Goal: Information Seeking & Learning: Check status

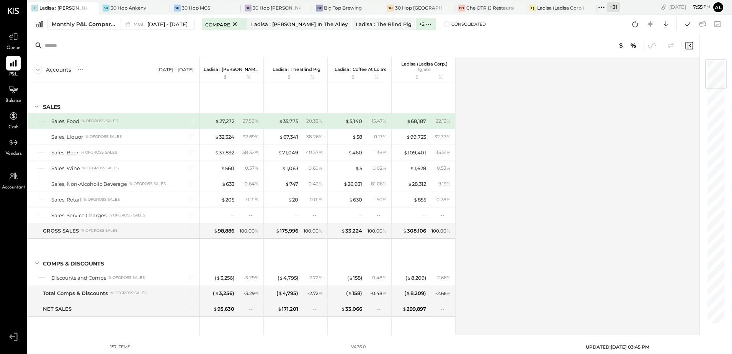
click at [601, 5] on icon at bounding box center [601, 7] width 10 height 10
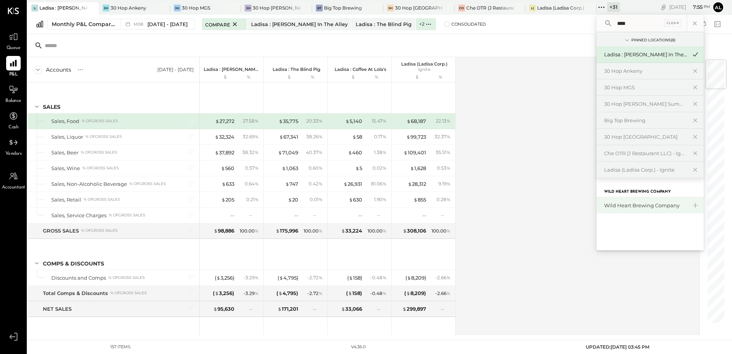
type input "****"
click at [641, 202] on div "Wild Heart Brewing Company" at bounding box center [645, 205] width 83 height 7
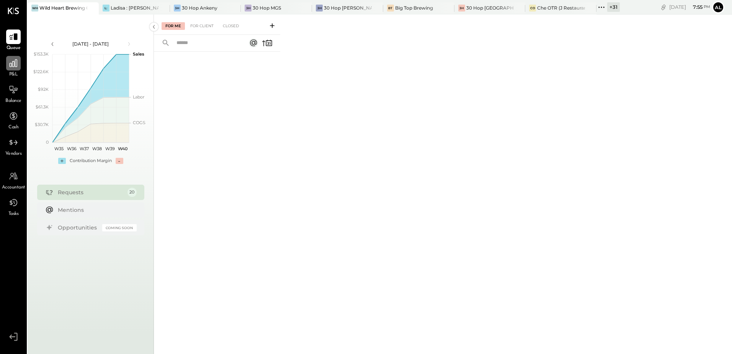
click at [11, 70] on div at bounding box center [13, 63] width 15 height 15
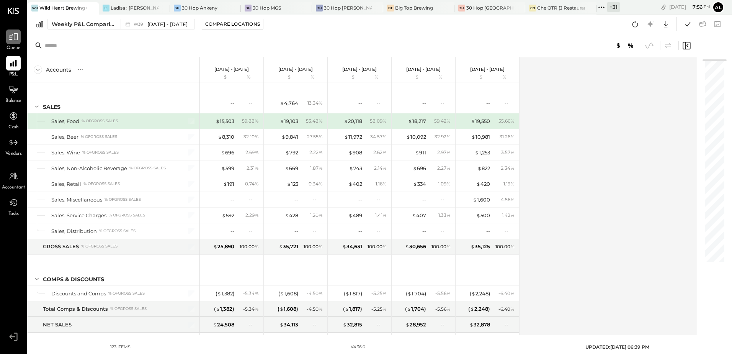
click at [11, 36] on icon at bounding box center [13, 37] width 10 height 10
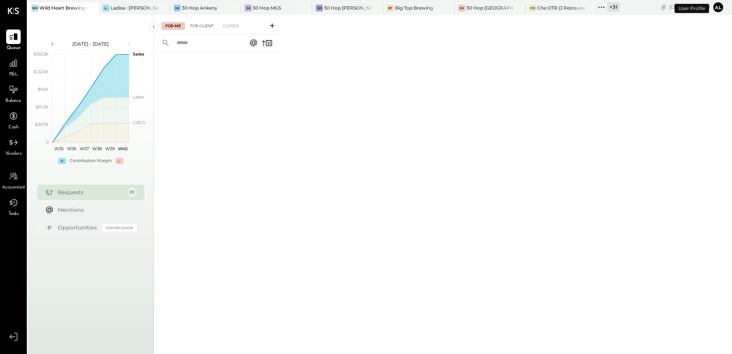
click at [206, 28] on div "For Client" at bounding box center [201, 26] width 31 height 8
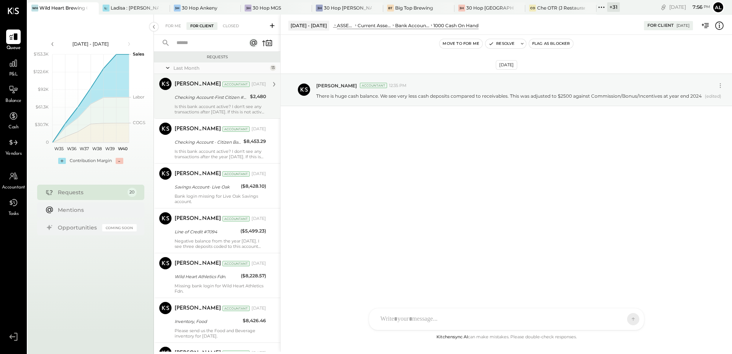
click at [208, 104] on div "Is this bank account active? I don't see any transactions after [DATE]. If this…" at bounding box center [220, 109] width 91 height 11
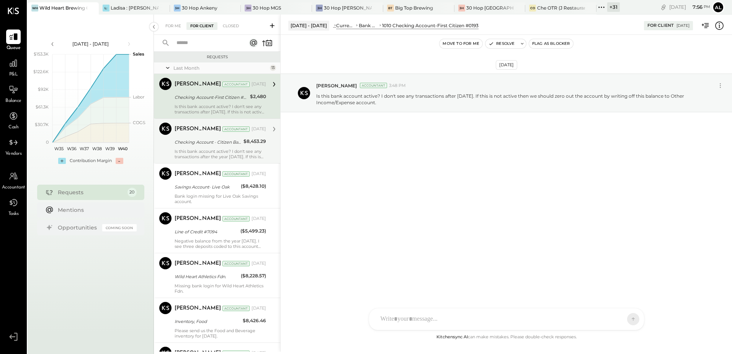
click at [195, 149] on div "Is this bank account active? I don't see any transactions after the year [DATE]…" at bounding box center [220, 154] width 91 height 11
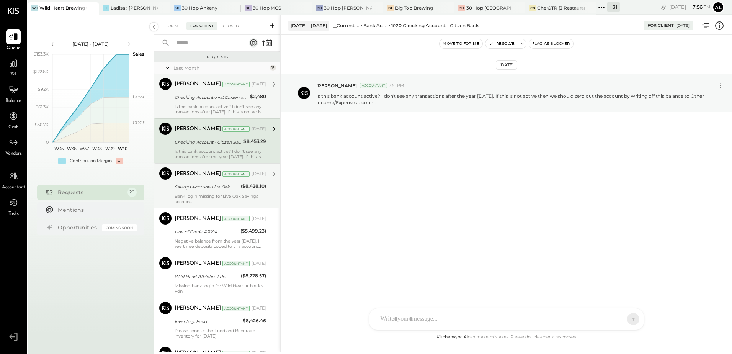
click at [199, 190] on div "Savings Account- Live Oak" at bounding box center [207, 187] width 64 height 8
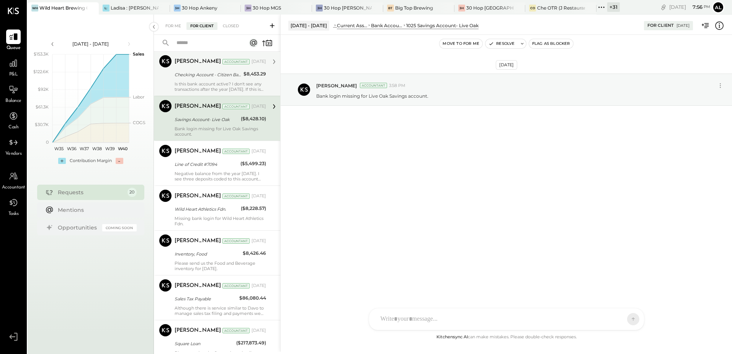
scroll to position [77, 0]
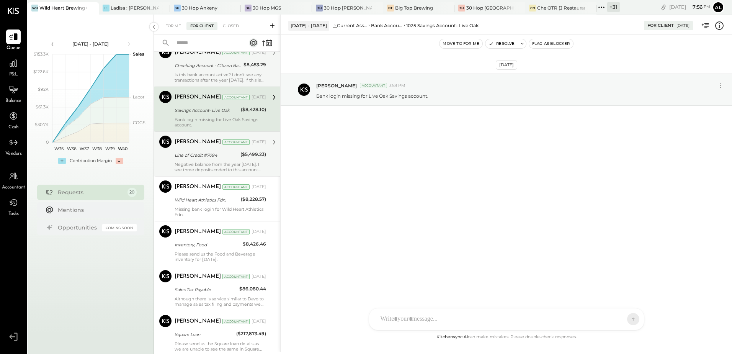
click at [193, 160] on div "[PERSON_NAME] Accountant [DATE] Line of Credit #7094 ($5,499.23) Negative balan…" at bounding box center [220, 153] width 91 height 37
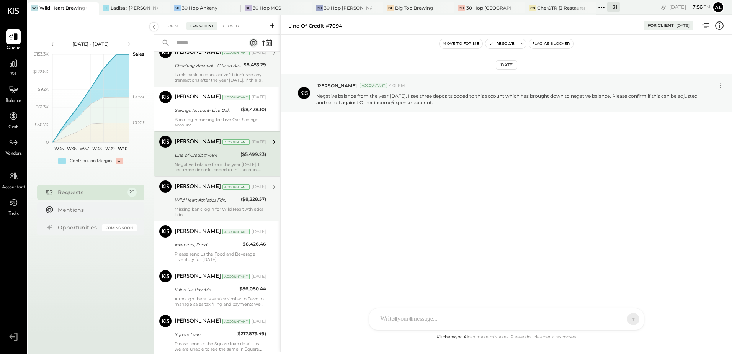
click at [192, 200] on div "Wild Heart Athletics Fdn." at bounding box center [207, 200] width 64 height 8
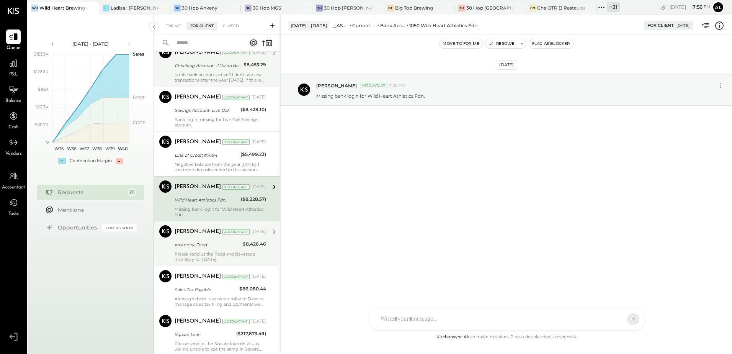
click at [195, 243] on div "Inventory, Food" at bounding box center [208, 245] width 66 height 8
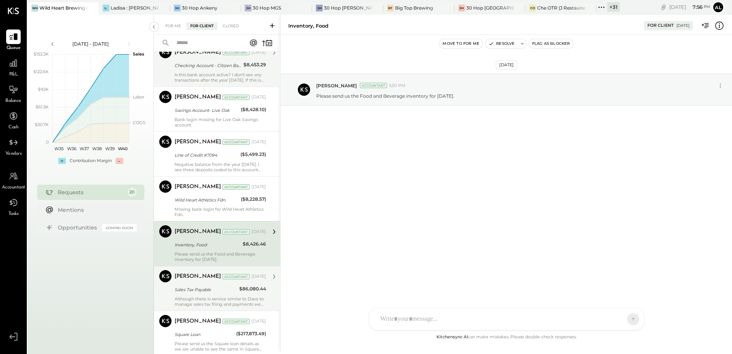
click at [204, 289] on div "Sales Tax Payable" at bounding box center [206, 290] width 62 height 8
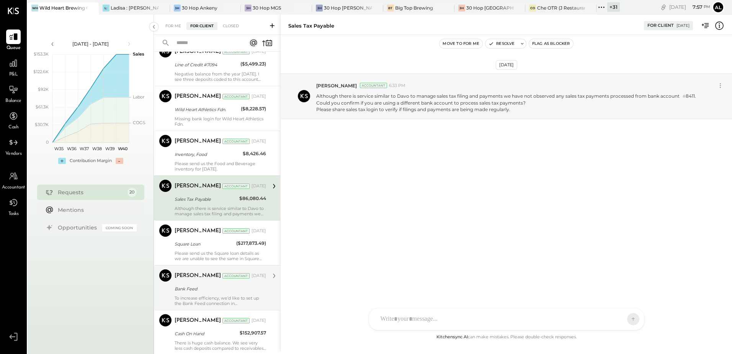
scroll to position [191, 0]
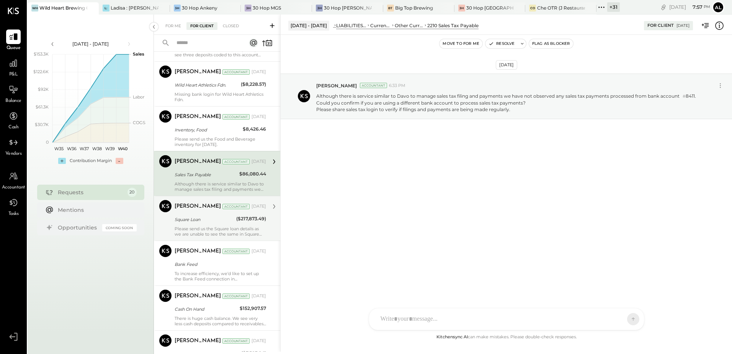
click at [214, 225] on div "[PERSON_NAME] Accountant [DATE] Square Loan ($217,873.49) Please send us the Sq…" at bounding box center [220, 218] width 91 height 37
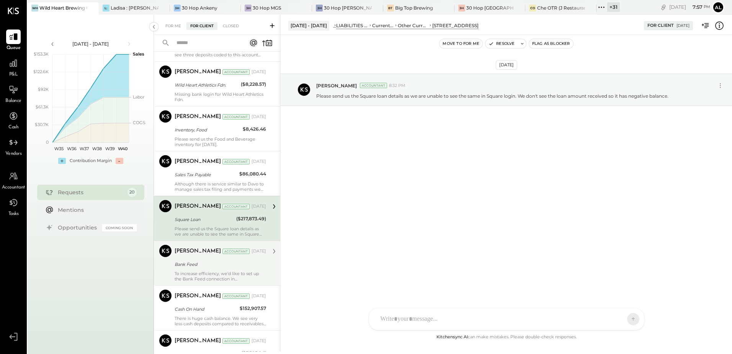
click at [189, 268] on div "Bank Feed" at bounding box center [219, 264] width 89 height 8
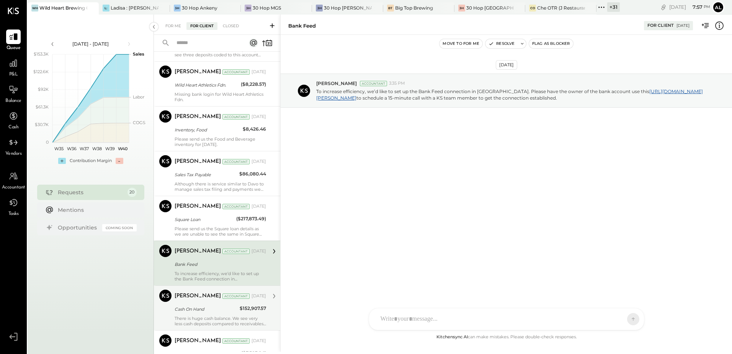
click at [197, 310] on div "Cash On Hand" at bounding box center [206, 309] width 63 height 8
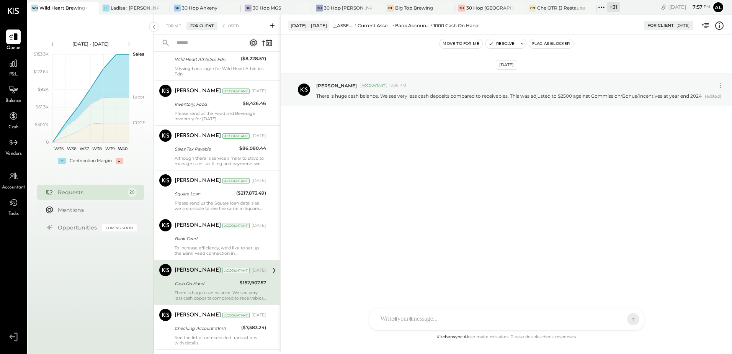
scroll to position [306, 0]
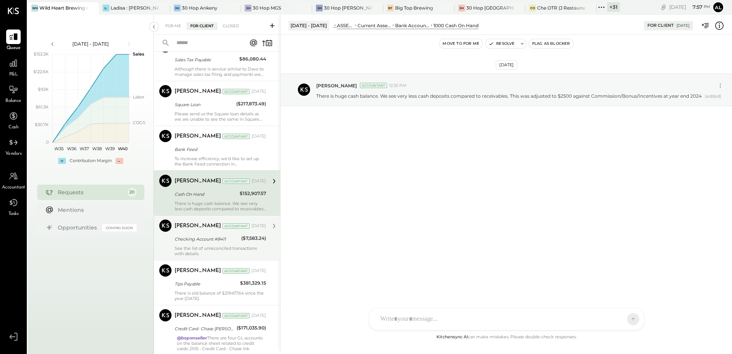
click at [204, 245] on div "See the list of unreconciled transactions with details." at bounding box center [220, 250] width 91 height 11
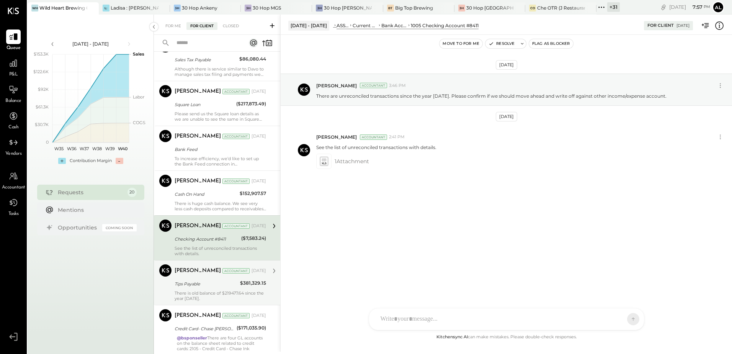
click at [205, 291] on div "There is old balance of $219477.64 since the year [DATE]." at bounding box center [220, 295] width 91 height 11
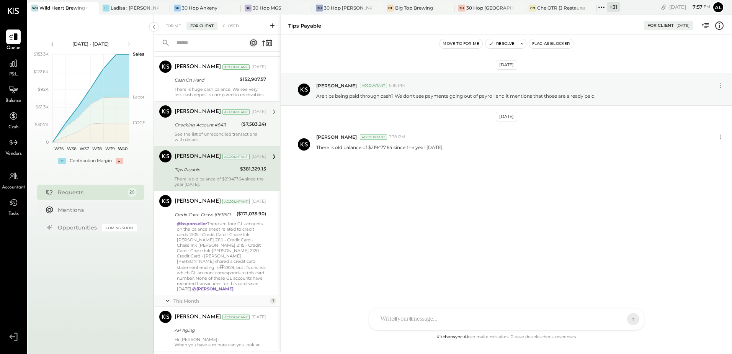
scroll to position [421, 0]
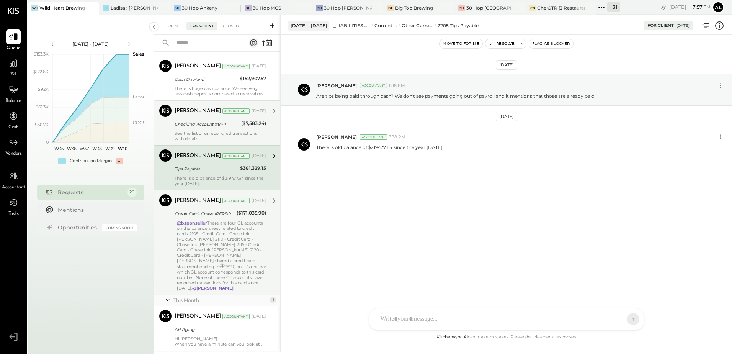
click at [219, 250] on div "@bsponseller There are four GL accounts on the balance sheet related to credit …" at bounding box center [221, 255] width 89 height 70
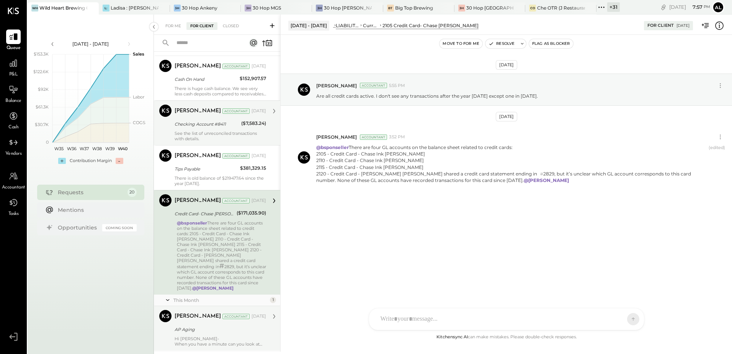
click at [200, 327] on div "AP Aging" at bounding box center [219, 329] width 89 height 8
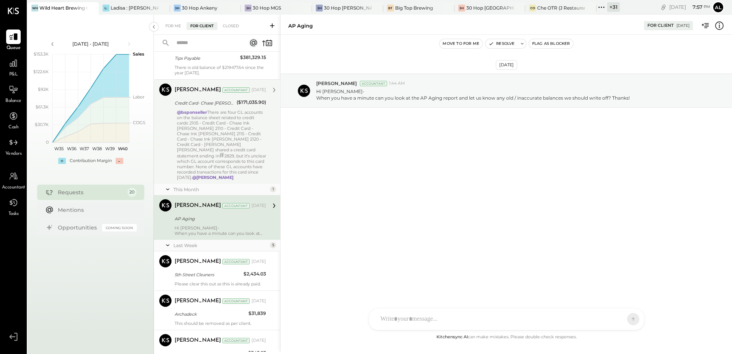
scroll to position [536, 0]
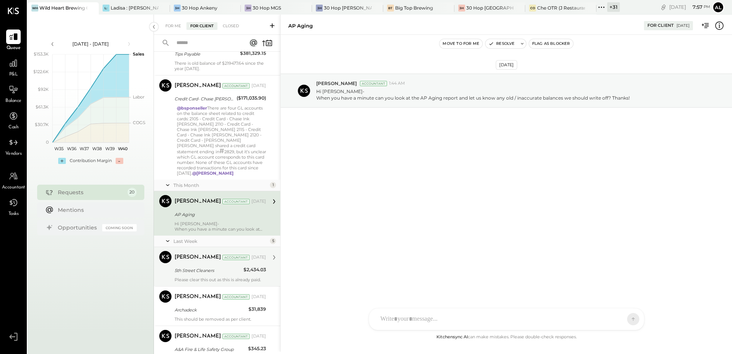
click at [221, 266] on div "5th Street Cleaners" at bounding box center [208, 270] width 67 height 8
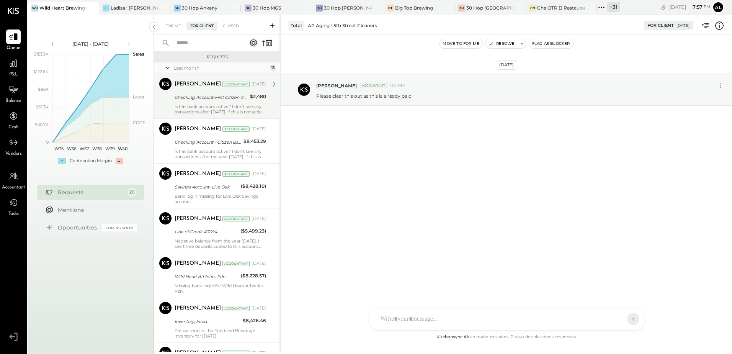
click at [206, 101] on div "Checking Account-First Citizen #0193" at bounding box center [211, 97] width 73 height 9
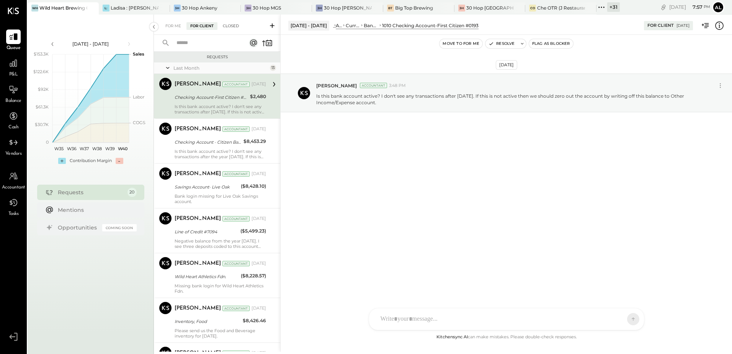
click at [231, 28] on div "Closed" at bounding box center [231, 26] width 24 height 8
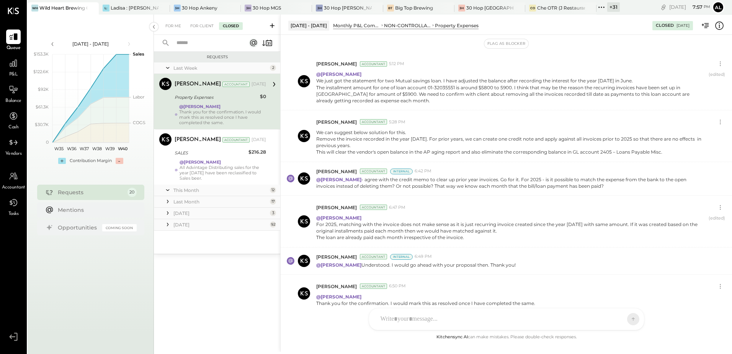
scroll to position [106, 0]
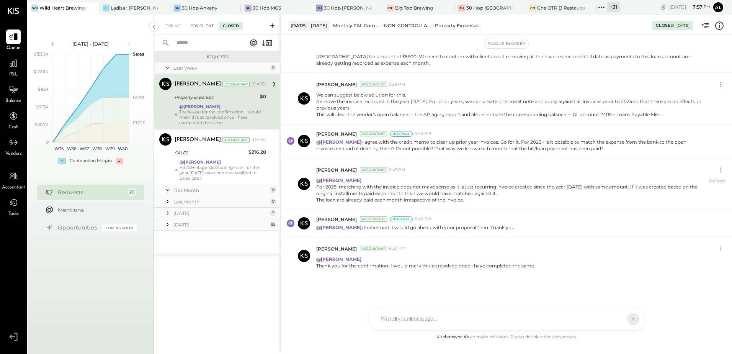
click at [207, 29] on div "For Client" at bounding box center [201, 26] width 31 height 8
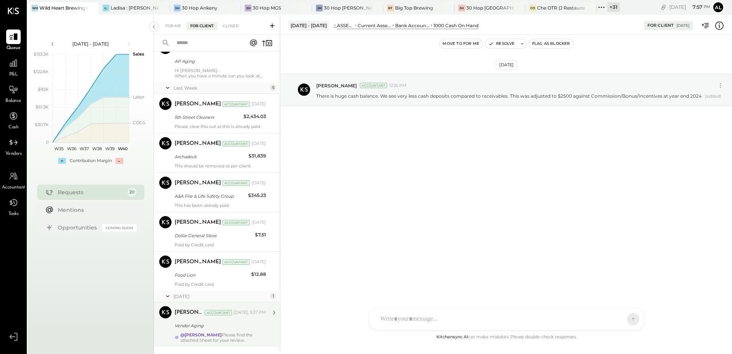
scroll to position [700, 0]
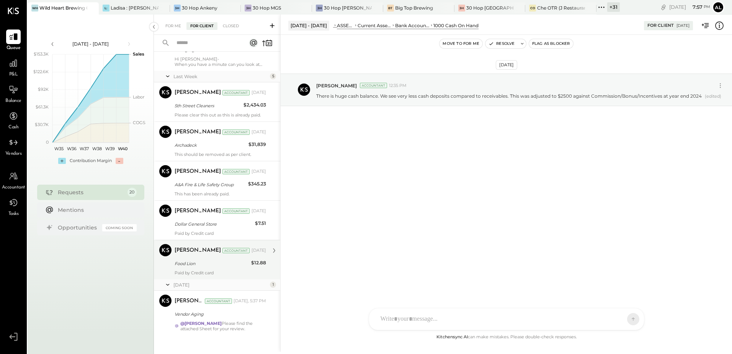
click at [198, 260] on div "Food Lion" at bounding box center [212, 264] width 74 height 8
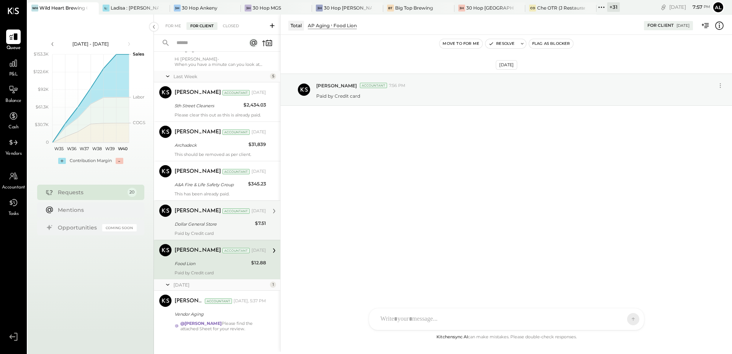
click at [221, 221] on div "Dollar General Store" at bounding box center [214, 224] width 78 height 8
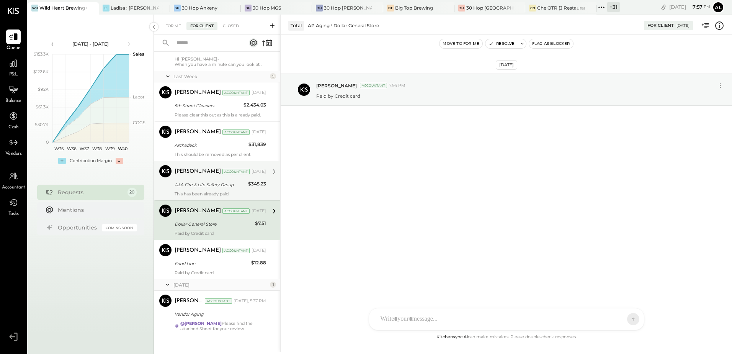
click at [201, 191] on div "This has been already paid." at bounding box center [220, 193] width 91 height 5
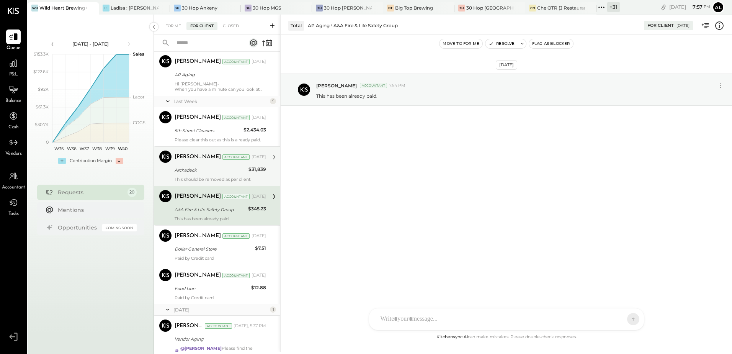
scroll to position [662, 0]
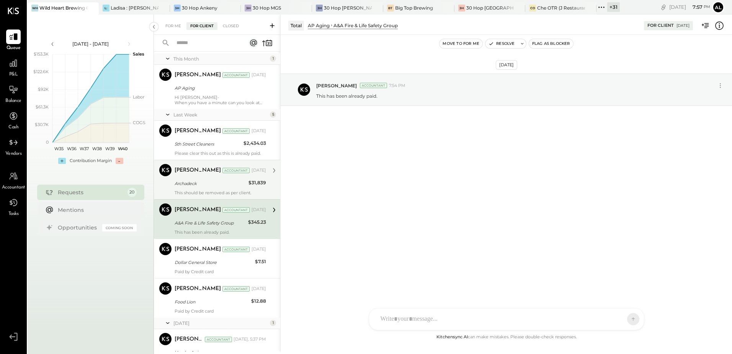
click at [191, 180] on div "Archadeck" at bounding box center [211, 184] width 72 height 8
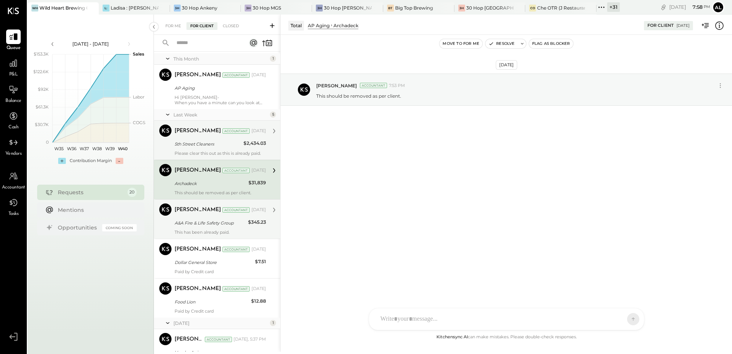
click at [204, 142] on div "5th Street Cleaners" at bounding box center [208, 144] width 67 height 8
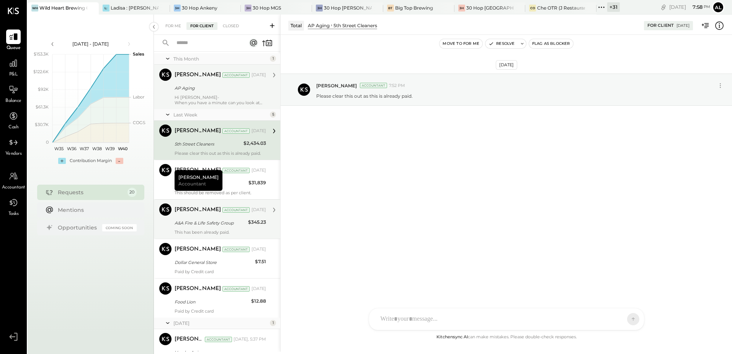
click at [204, 87] on div "[PERSON_NAME] Accountant [DATE] AP Aging Hi [PERSON_NAME]- When you have a minu…" at bounding box center [220, 87] width 91 height 37
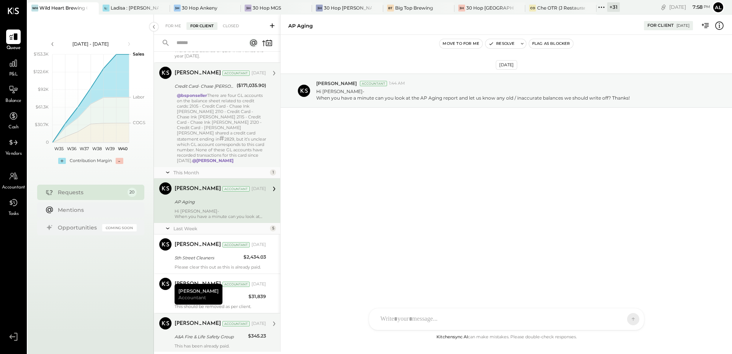
scroll to position [547, 0]
click at [214, 127] on div "@bsponseller There are four GL accounts on the balance sheet related to credit …" at bounding box center [221, 129] width 89 height 70
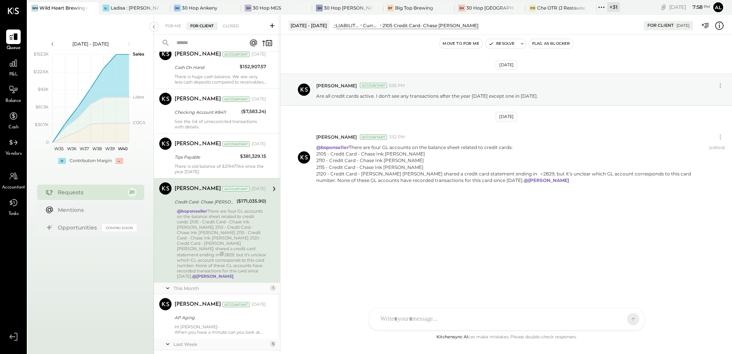
scroll to position [433, 0]
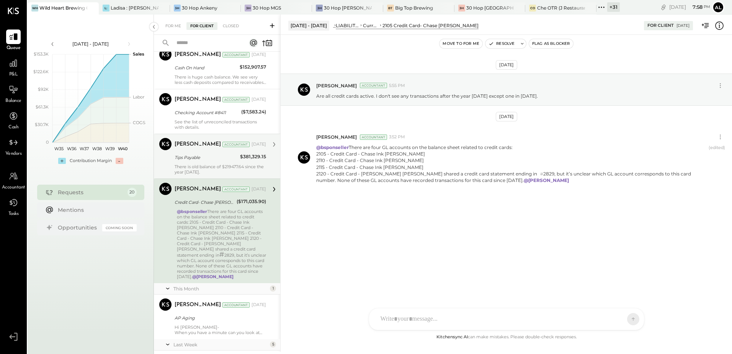
click at [212, 163] on div "[PERSON_NAME] Accountant [DATE] Tips Payable $381,329.15 There is old balance o…" at bounding box center [220, 156] width 91 height 37
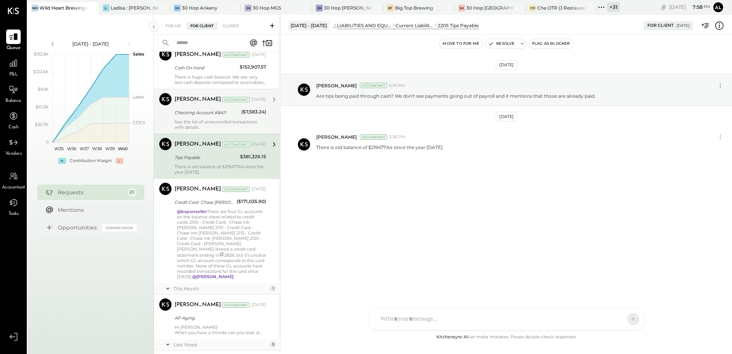
click at [202, 112] on div "Checking Account #8411" at bounding box center [207, 113] width 64 height 8
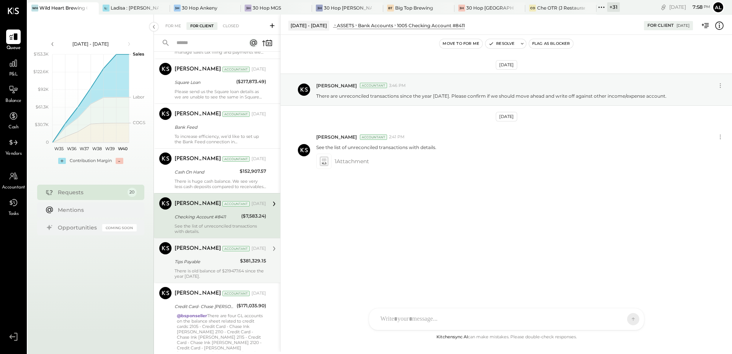
scroll to position [318, 0]
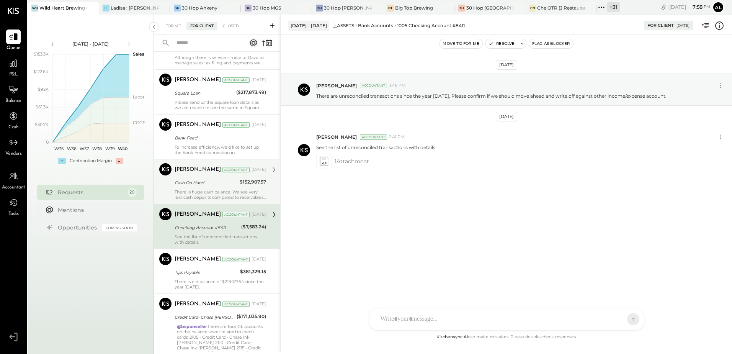
click at [217, 184] on div "Cash On Hand" at bounding box center [206, 183] width 63 height 8
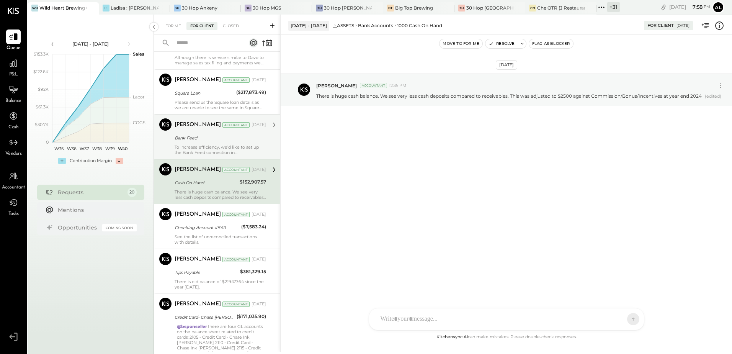
click at [217, 139] on div "Bank Feed" at bounding box center [219, 138] width 89 height 8
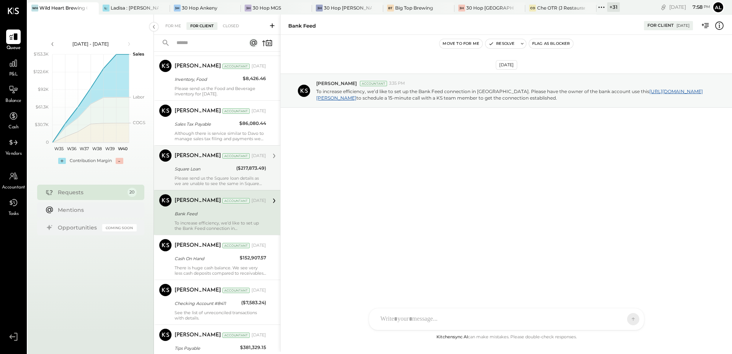
scroll to position [241, 0]
click at [204, 173] on div "Square Loan" at bounding box center [204, 169] width 59 height 9
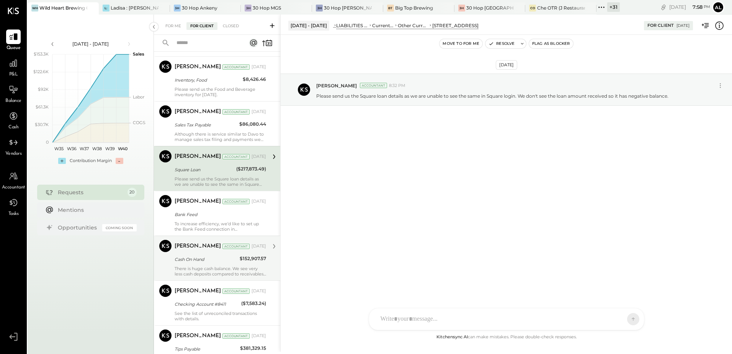
click at [214, 258] on div "Cash On Hand" at bounding box center [206, 259] width 63 height 8
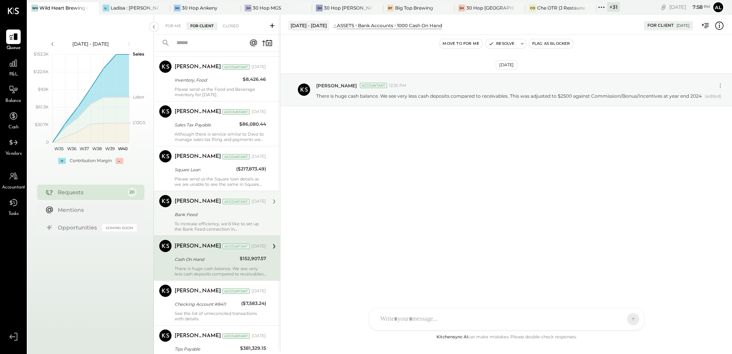
click at [214, 215] on div "Bank Feed" at bounding box center [219, 215] width 89 height 8
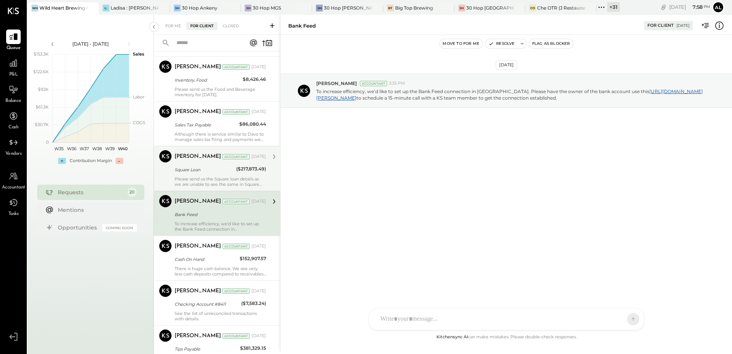
click at [209, 168] on div "Square Loan" at bounding box center [204, 170] width 59 height 8
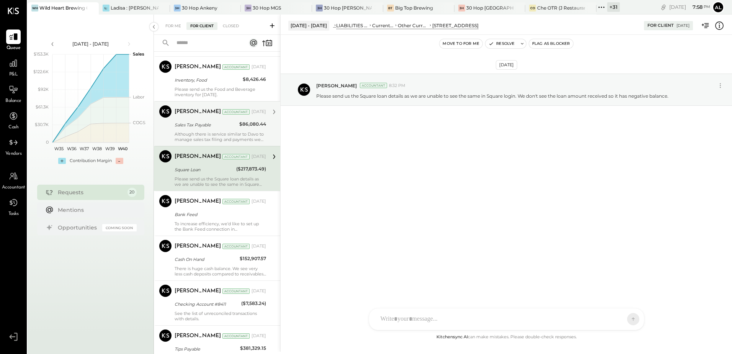
click at [208, 132] on div "Although there is service similar to Davo to manage sales tax filing and paymen…" at bounding box center [220, 136] width 91 height 11
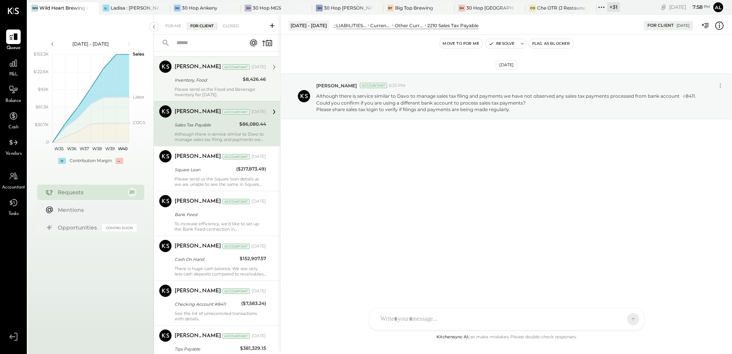
click at [199, 79] on div "Inventory, Food" at bounding box center [208, 80] width 66 height 8
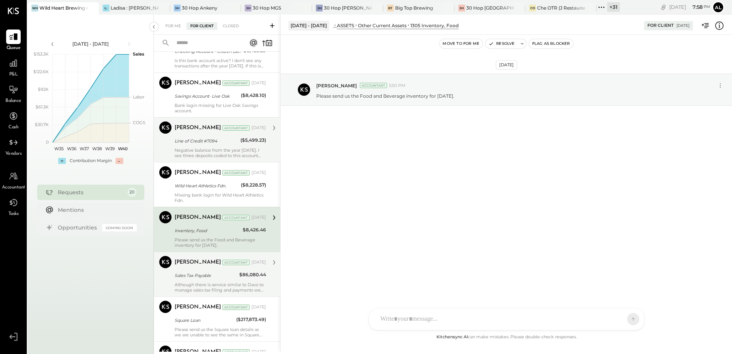
scroll to position [88, 0]
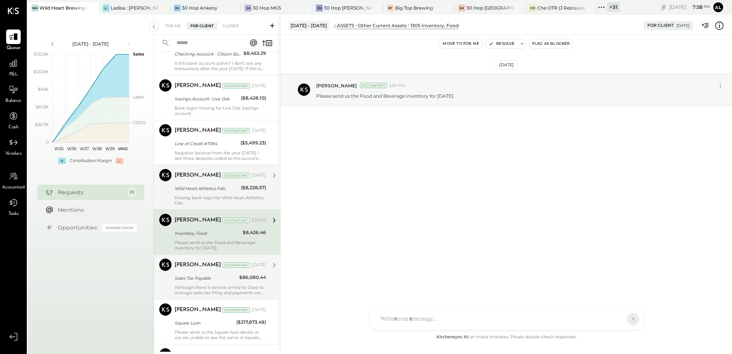
click at [209, 201] on div "Missing bank login for Wild Heart Athletics Fdn." at bounding box center [220, 200] width 91 height 11
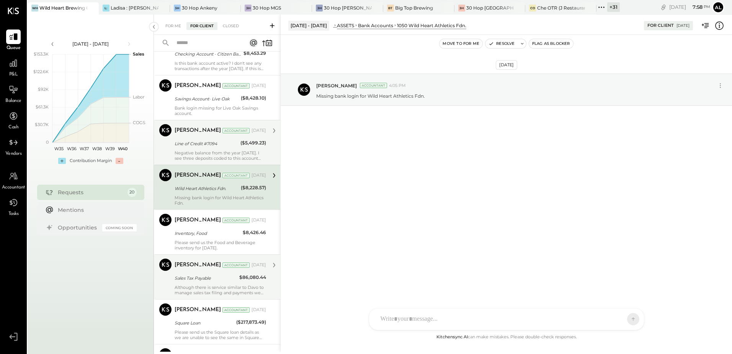
click at [195, 138] on div "[PERSON_NAME] Accountant [DATE] Line of Credit #7094 ($5,499.23) Negative balan…" at bounding box center [220, 142] width 91 height 37
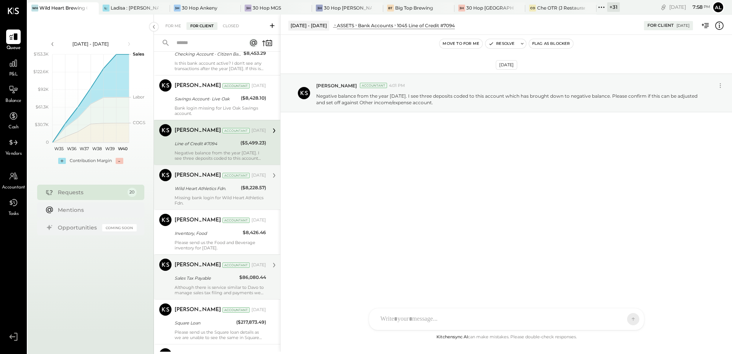
click at [199, 186] on div "Wild Heart Athletics Fdn." at bounding box center [207, 188] width 64 height 8
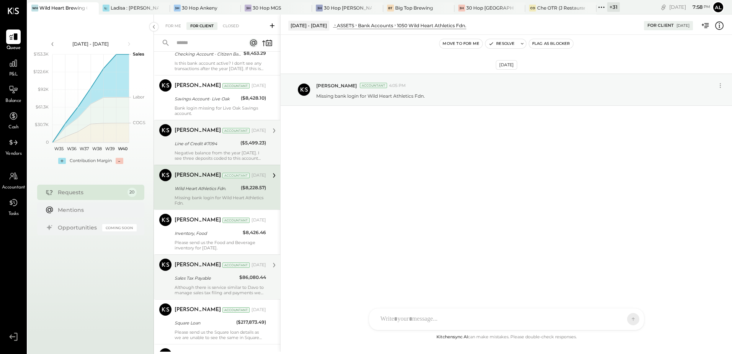
click at [202, 150] on div "Negative balance from the year [DATE]. I see three deposits coded to this accou…" at bounding box center [220, 155] width 91 height 11
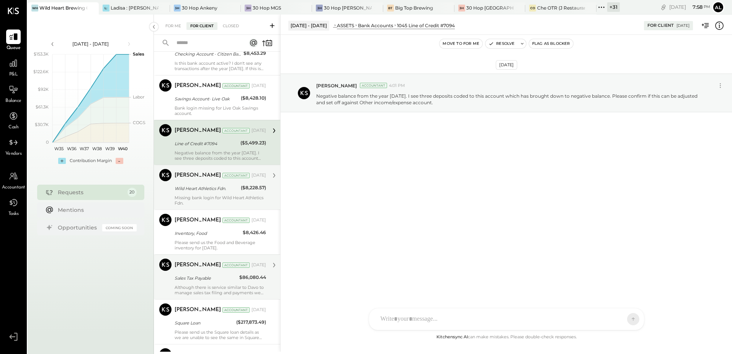
click at [209, 187] on div "Wild Heart Athletics Fdn." at bounding box center [207, 188] width 64 height 8
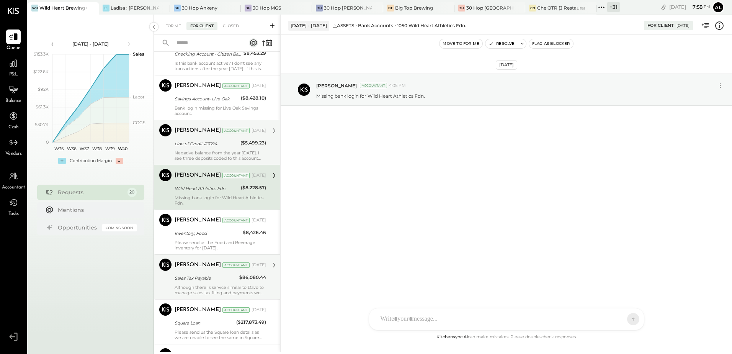
click at [199, 153] on div "Negative balance from the year [DATE]. I see three deposits coded to this accou…" at bounding box center [220, 155] width 91 height 11
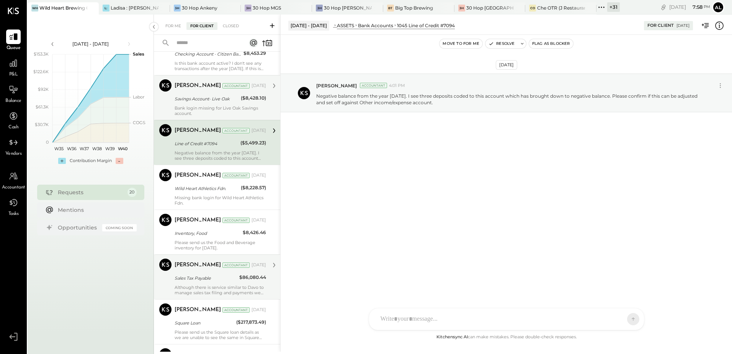
click at [196, 106] on div "Bank login missing for Live Oak Savings account." at bounding box center [220, 110] width 91 height 11
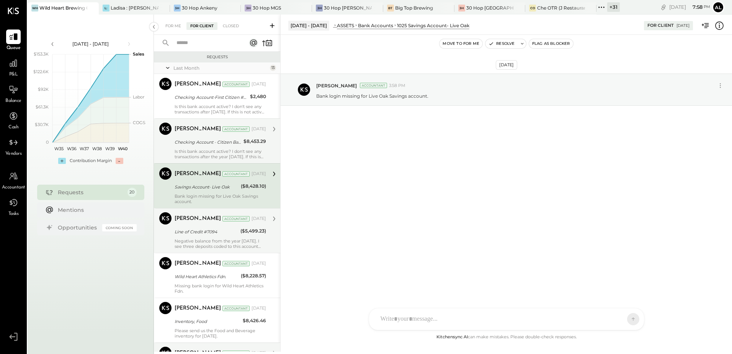
click at [206, 149] on div "Is this bank account active? I don't see any transactions after the year [DATE]…" at bounding box center [220, 154] width 91 height 11
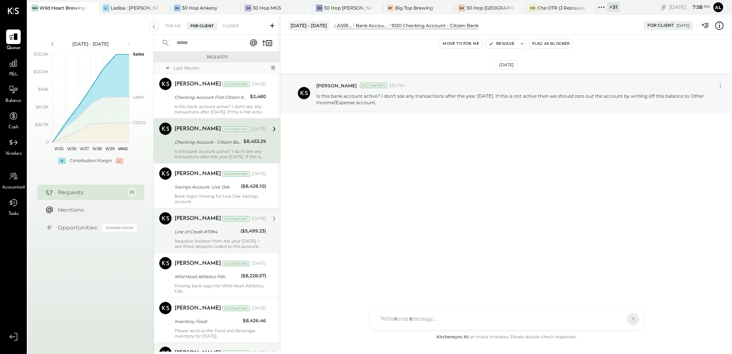
drag, startPoint x: 207, startPoint y: 104, endPoint x: 210, endPoint y: 135, distance: 31.5
click at [207, 104] on div "Is this bank account active? I don't see any transactions after [DATE]. If this…" at bounding box center [220, 109] width 91 height 11
